Goal: Task Accomplishment & Management: Manage account settings

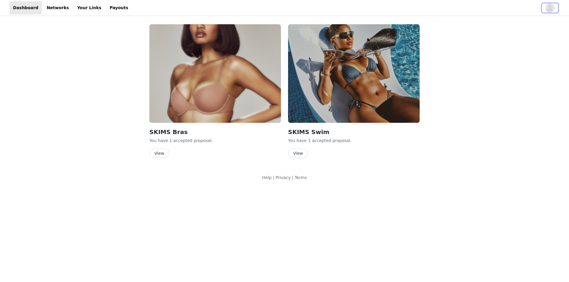
drag, startPoint x: 546, startPoint y: 10, endPoint x: 542, endPoint y: 15, distance: 6.5
click at [546, 10] on span "button" at bounding box center [549, 7] width 9 height 9
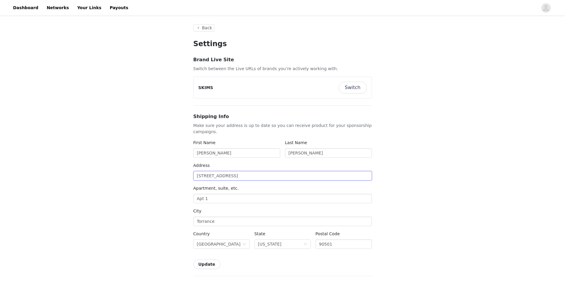
click at [227, 180] on input "[STREET_ADDRESS]" at bounding box center [282, 175] width 178 height 9
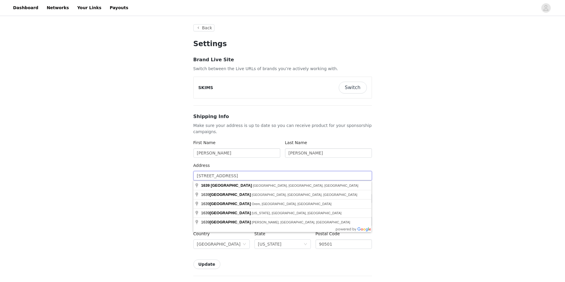
click at [227, 180] on input "[STREET_ADDRESS]" at bounding box center [282, 175] width 178 height 9
type input "1"
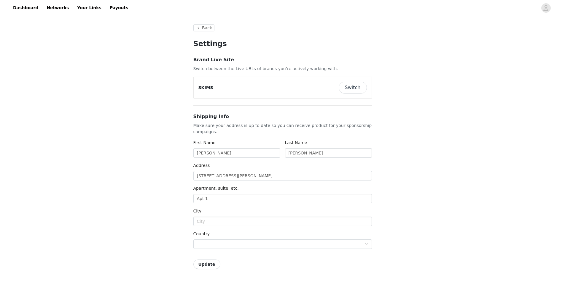
type input "[STREET_ADDRESS][PERSON_NAME]"
type input "Gardena"
click at [239, 201] on input "Apt 1" at bounding box center [282, 198] width 178 height 9
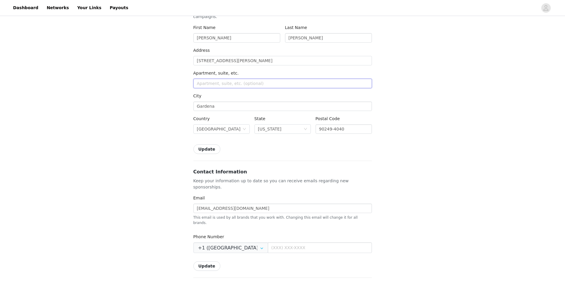
scroll to position [119, 0]
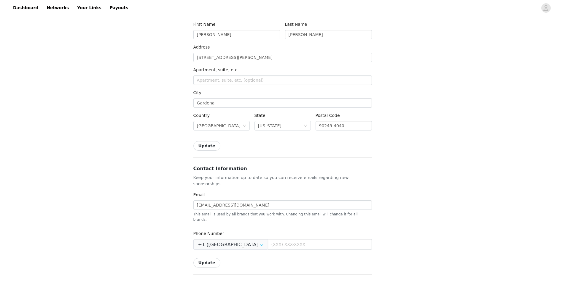
click at [211, 147] on button "Update" at bounding box center [206, 145] width 27 height 9
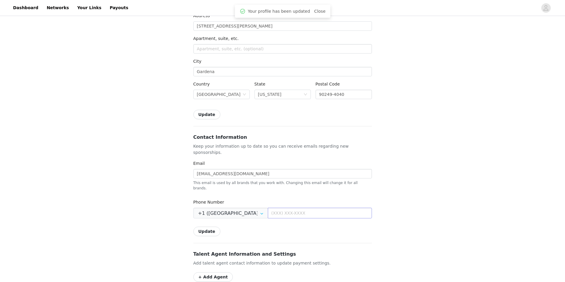
scroll to position [0, 0]
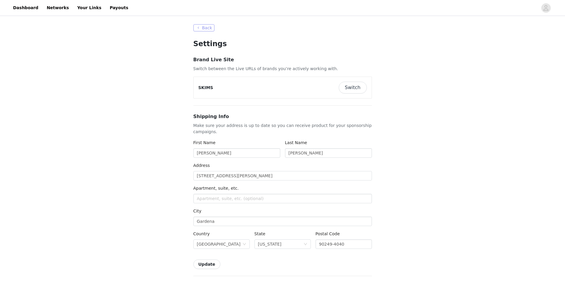
click at [196, 25] on button "Back" at bounding box center [203, 27] width 21 height 7
click at [195, 26] on button "Back" at bounding box center [203, 27] width 21 height 7
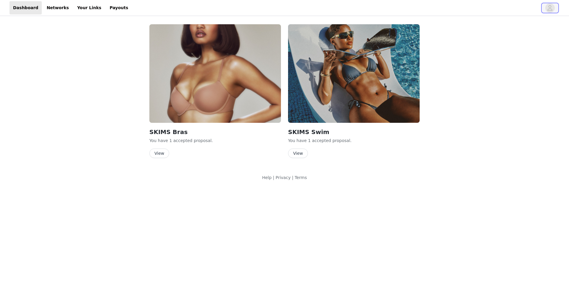
click at [553, 8] on span "button" at bounding box center [549, 7] width 9 height 9
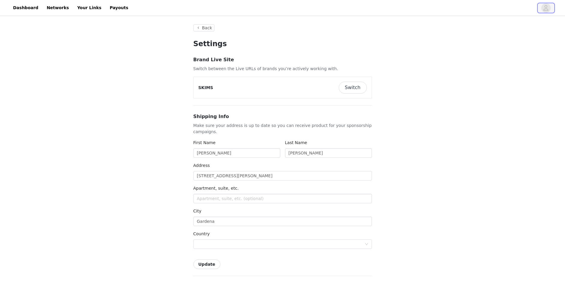
type input "+1 ([GEOGRAPHIC_DATA])"
